Goal: Find contact information: Find contact information

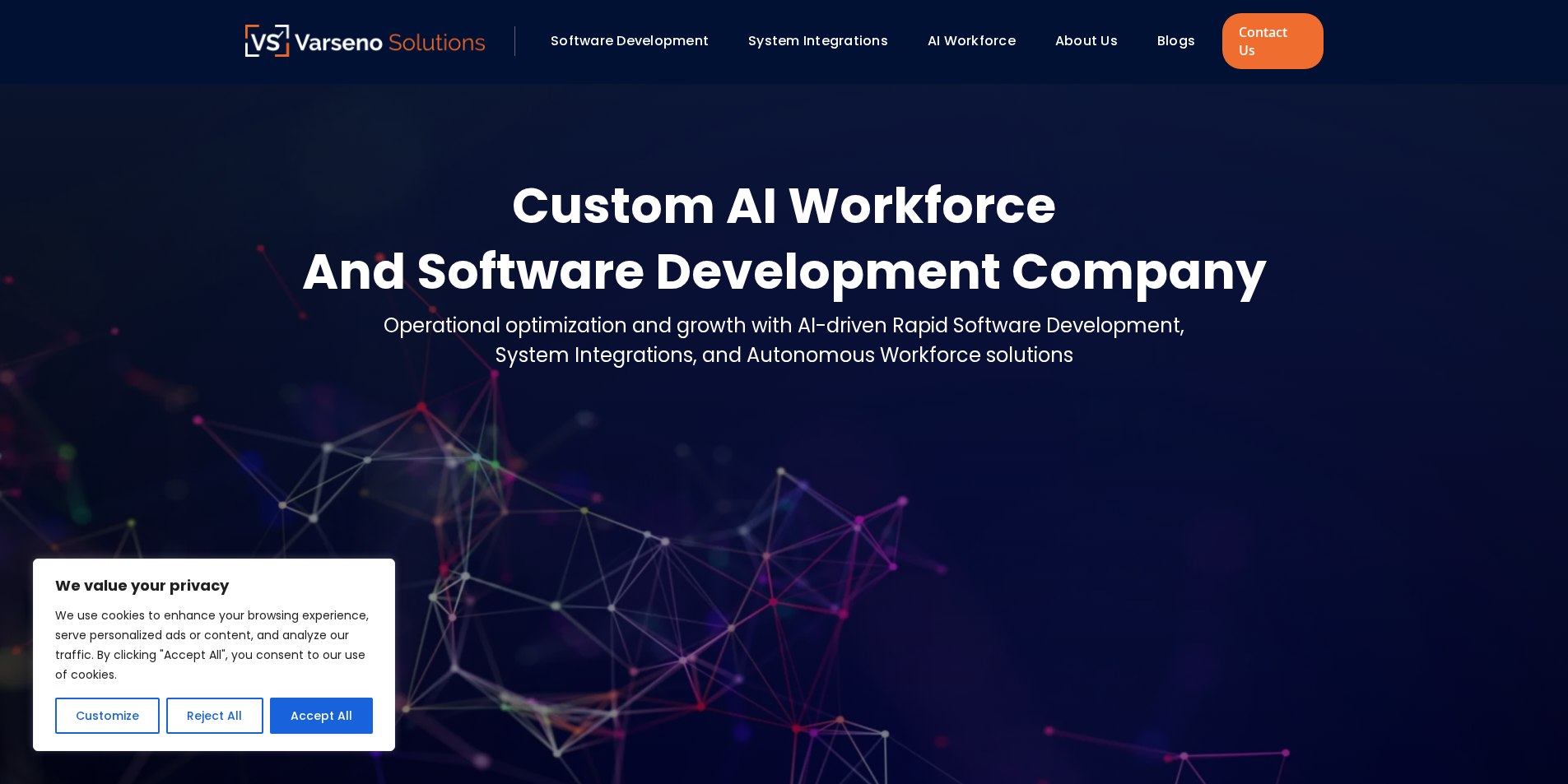
click at [562, 189] on div "Custom AI Workforce" at bounding box center [784, 205] width 964 height 66
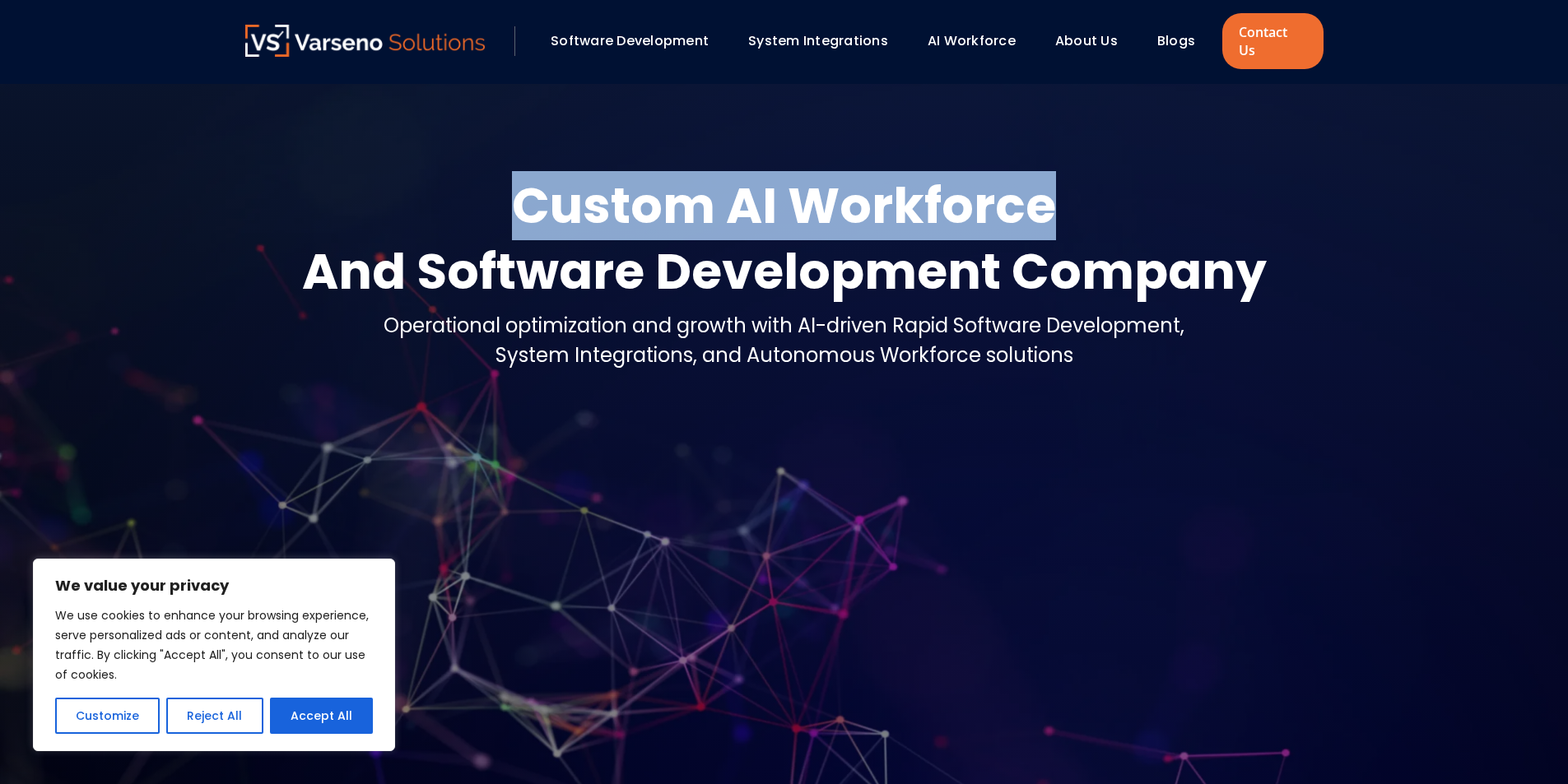
drag, startPoint x: 562, startPoint y: 189, endPoint x: 731, endPoint y: 203, distance: 169.6
click at [927, 188] on div "Custom AI Workforce" at bounding box center [784, 205] width 964 height 66
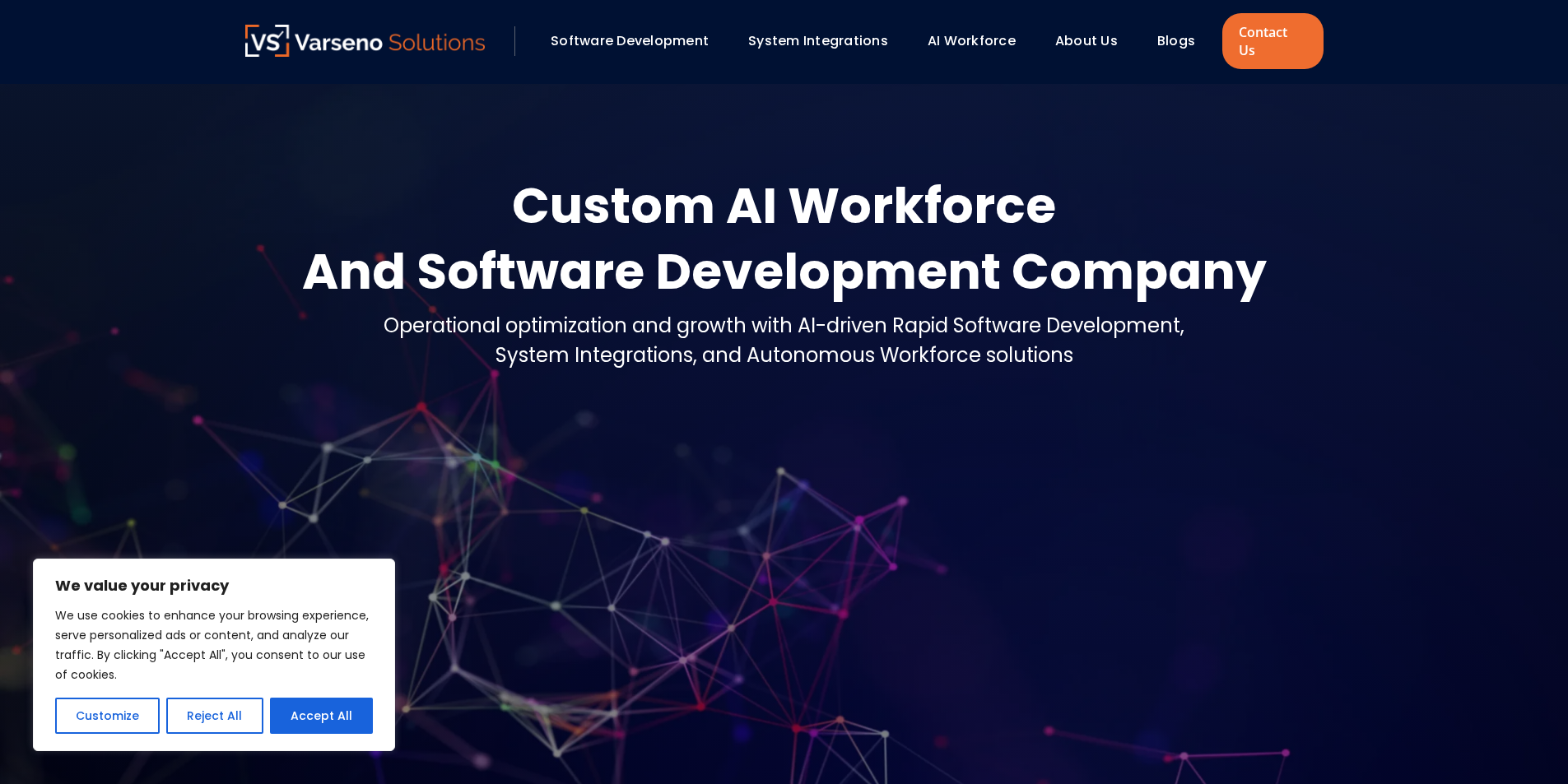
click at [332, 242] on div "And Software Development Company" at bounding box center [784, 271] width 964 height 66
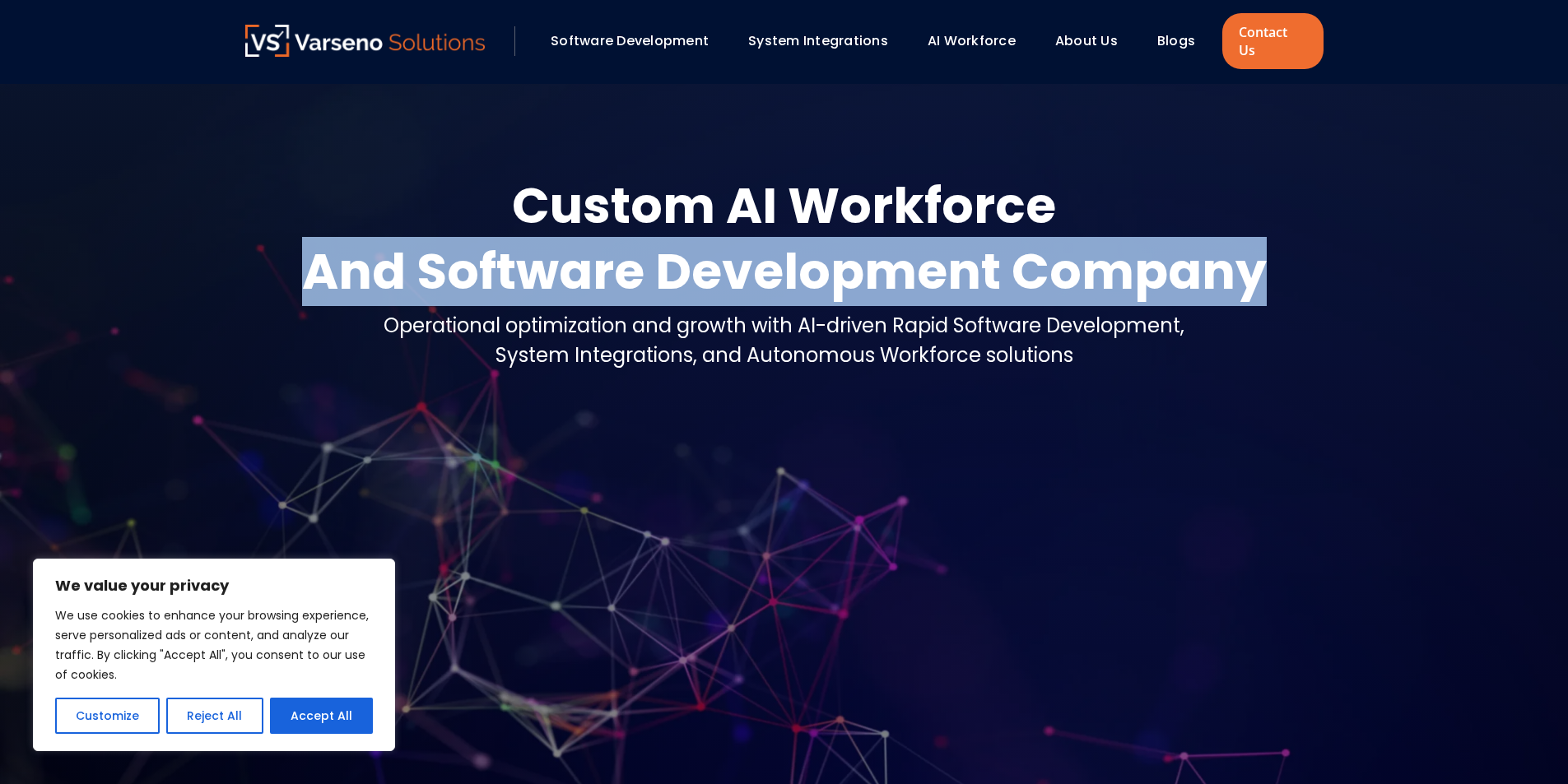
drag, startPoint x: 332, startPoint y: 242, endPoint x: 1173, endPoint y: 220, distance: 841.3
click at [1173, 238] on div "And Software Development Company" at bounding box center [784, 271] width 964 height 66
click at [1046, 238] on div "And Software Development Company" at bounding box center [784, 271] width 964 height 66
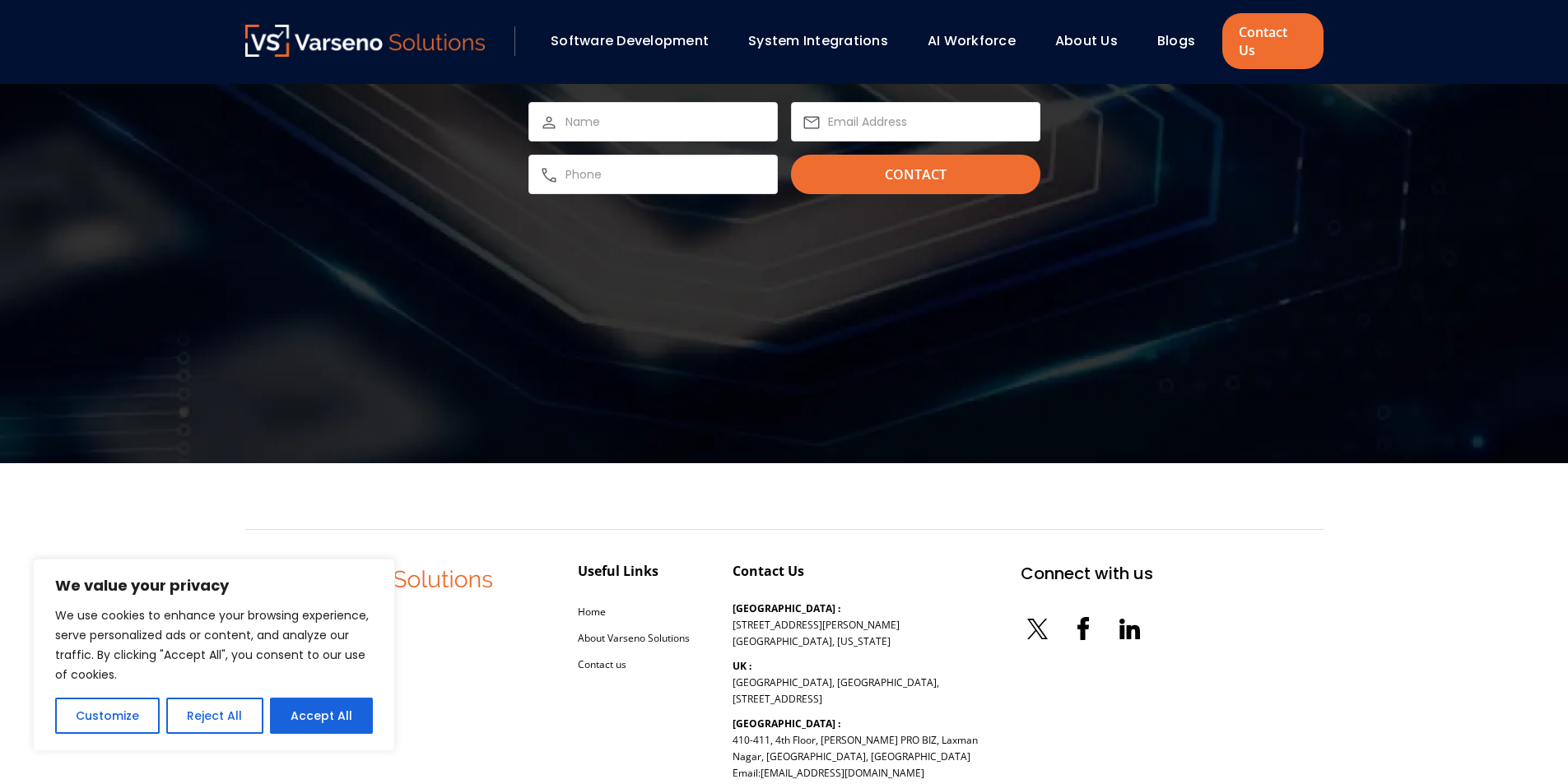
scroll to position [5740, 0]
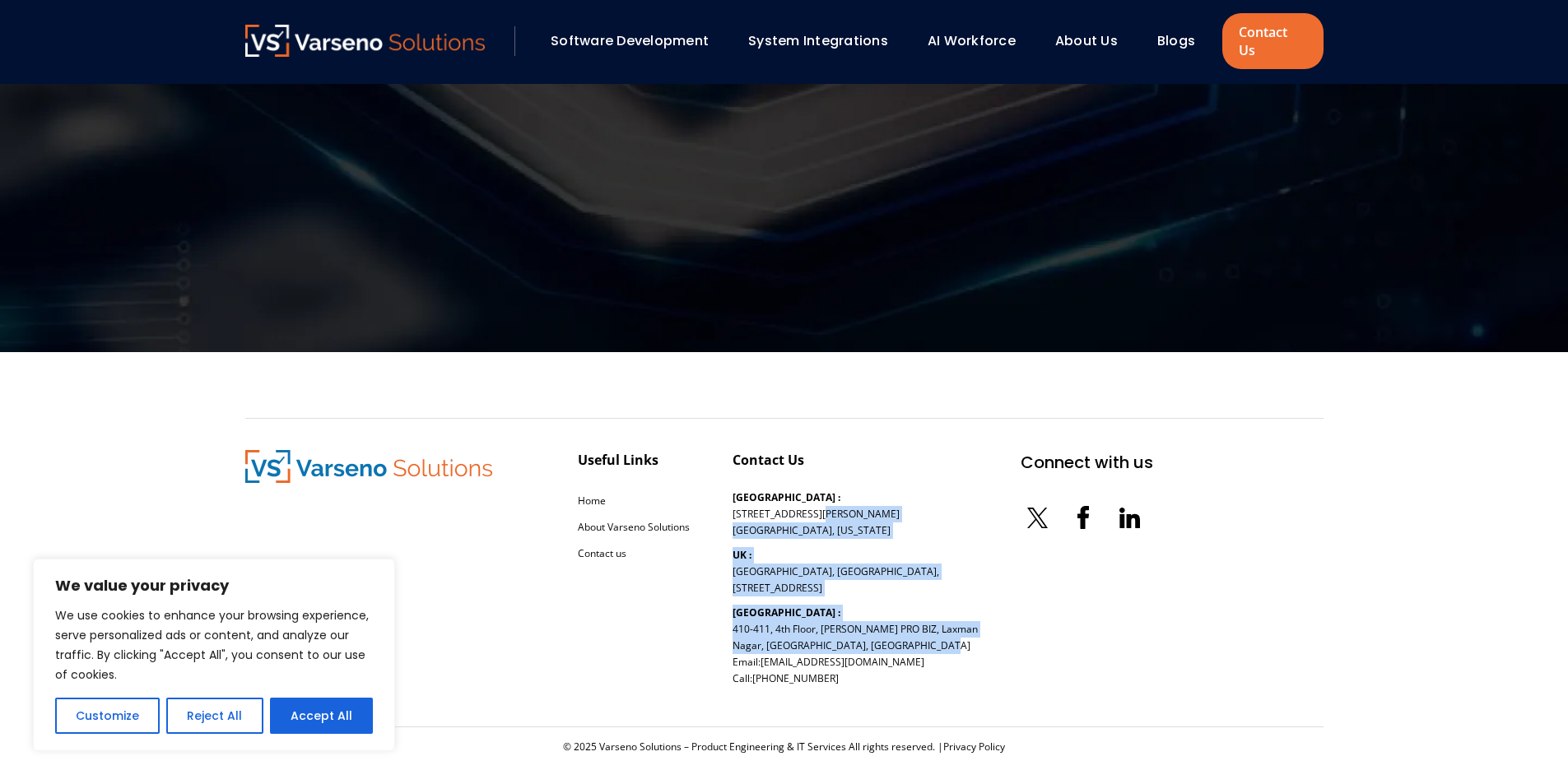
drag, startPoint x: 728, startPoint y: 496, endPoint x: 860, endPoint y: 628, distance: 186.7
click at [860, 628] on div "Useful Links Home About Varseno Solutions Contact us Contact Us [GEOGRAPHIC_DAT…" at bounding box center [698, 572] width 908 height 245
click at [860, 627] on p "[GEOGRAPHIC_DATA] : [STREET_ADDRESS][PERSON_NAME] Email: [EMAIL_ADDRESS][DOMAIN…" at bounding box center [855, 645] width 245 height 82
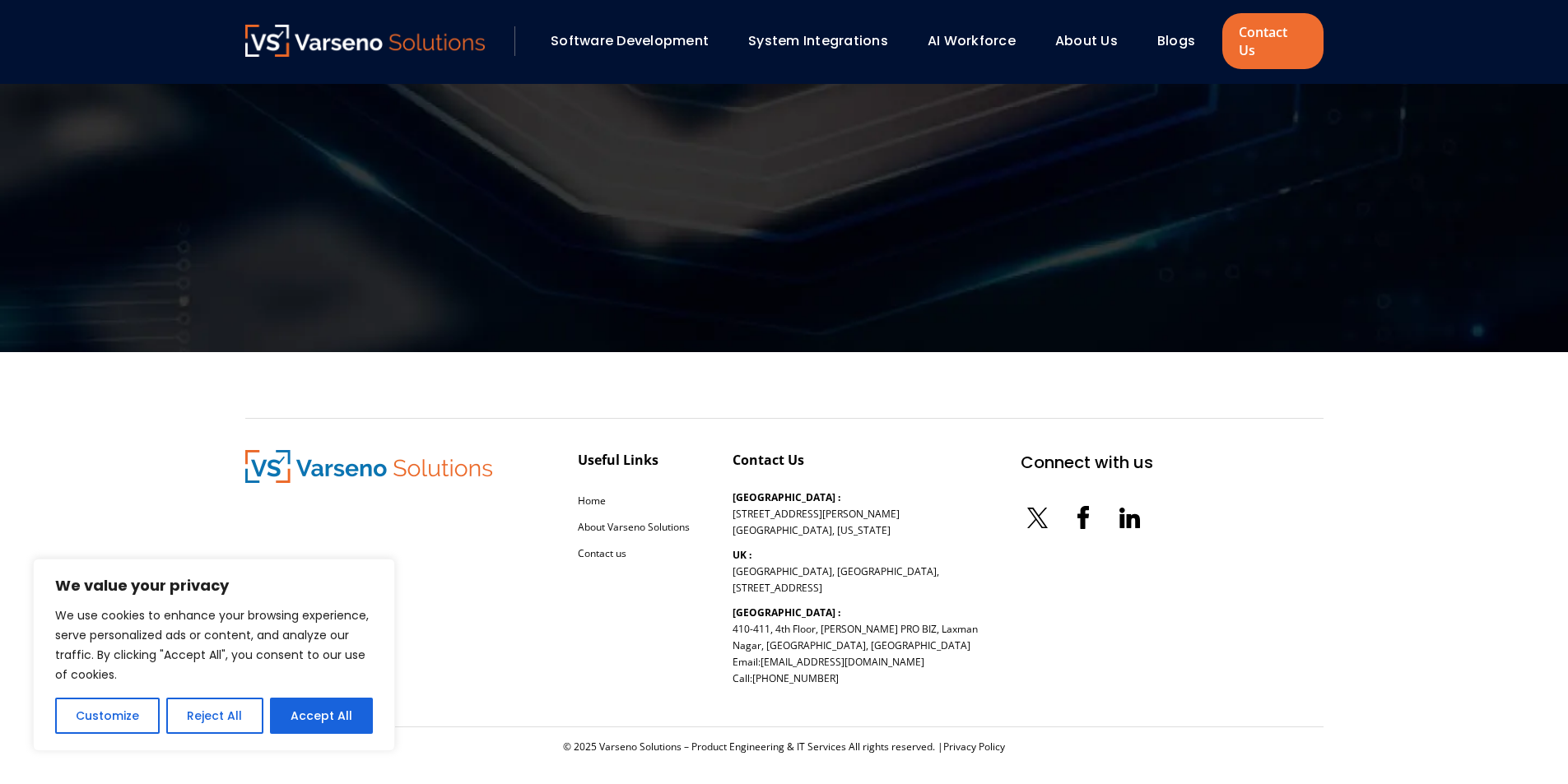
click at [859, 624] on p "[GEOGRAPHIC_DATA] : [STREET_ADDRESS][PERSON_NAME] Email: [EMAIL_ADDRESS][DOMAIN…" at bounding box center [855, 645] width 245 height 82
click at [848, 613] on p "[GEOGRAPHIC_DATA] : [STREET_ADDRESS][PERSON_NAME] Email: [EMAIL_ADDRESS][DOMAIN…" at bounding box center [855, 645] width 245 height 82
drag, startPoint x: 845, startPoint y: 610, endPoint x: 824, endPoint y: 624, distance: 25.2
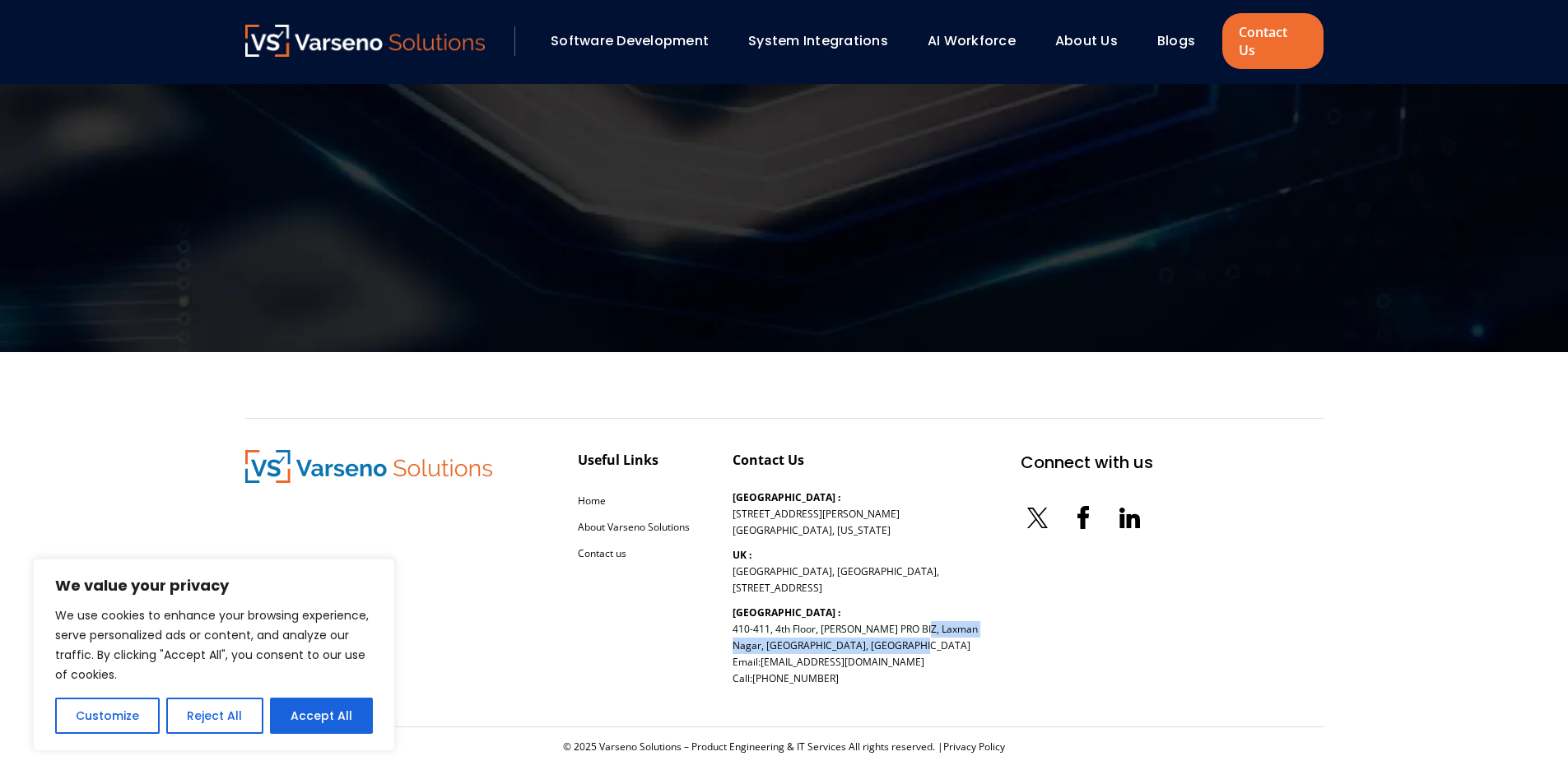
click at [829, 626] on p "[GEOGRAPHIC_DATA] : [STREET_ADDRESS][PERSON_NAME] Email: [EMAIL_ADDRESS][DOMAIN…" at bounding box center [855, 645] width 245 height 82
drag, startPoint x: 821, startPoint y: 622, endPoint x: 794, endPoint y: 603, distance: 33.0
click at [821, 622] on p "[GEOGRAPHIC_DATA] : [STREET_ADDRESS][PERSON_NAME] Email: [EMAIL_ADDRESS][DOMAIN…" at bounding box center [855, 645] width 245 height 82
drag, startPoint x: 763, startPoint y: 561, endPoint x: 750, endPoint y: 537, distance: 27.3
click at [762, 557] on p "UK : [STREET_ADDRESS]" at bounding box center [835, 571] width 207 height 49
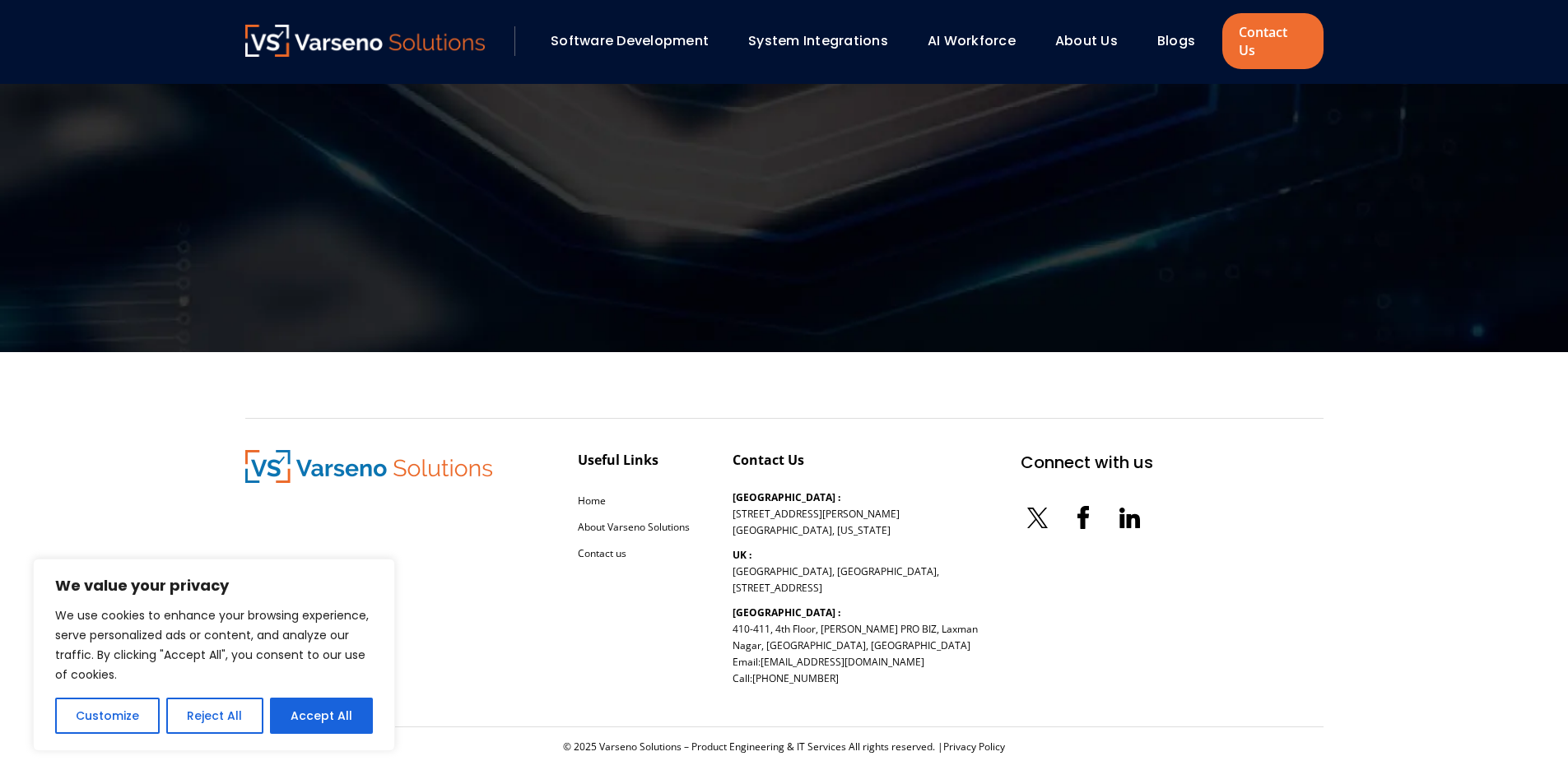
click at [747, 547] on p "UK : [STREET_ADDRESS]" at bounding box center [835, 571] width 207 height 49
